Goal: Browse casually

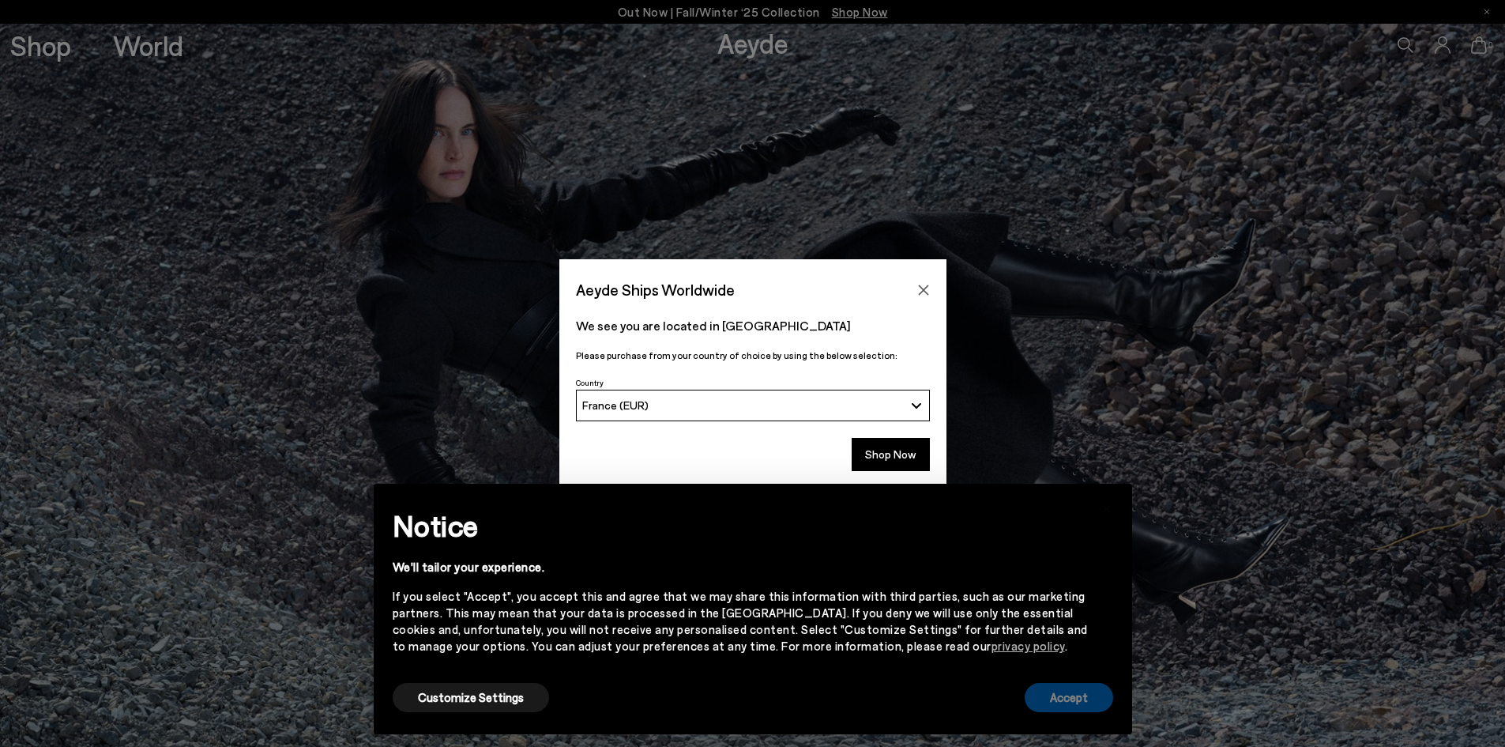
click at [1074, 699] on button "Accept" at bounding box center [1069, 697] width 88 height 29
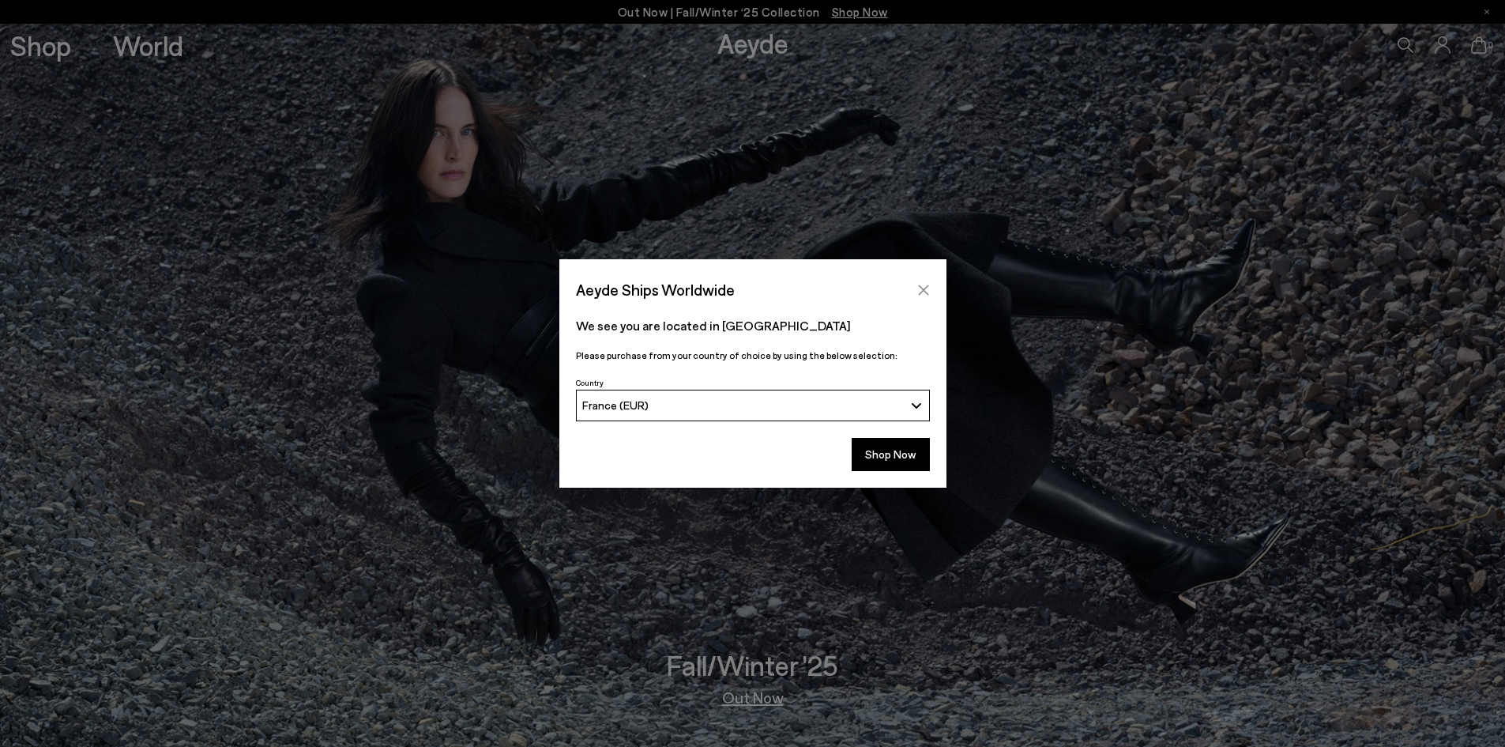
click at [925, 286] on icon "Close" at bounding box center [923, 290] width 13 height 13
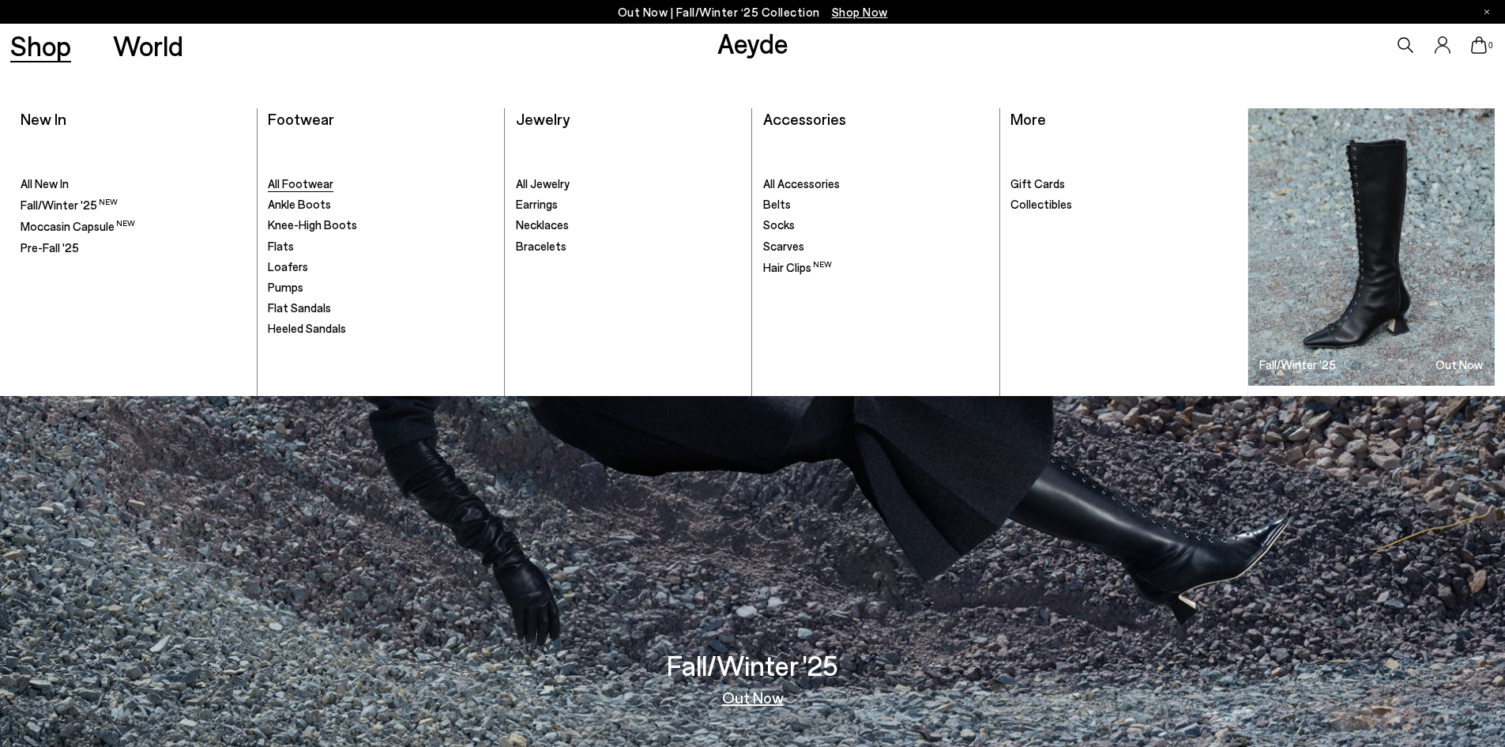
click at [303, 184] on span "All Footwear" at bounding box center [301, 183] width 66 height 14
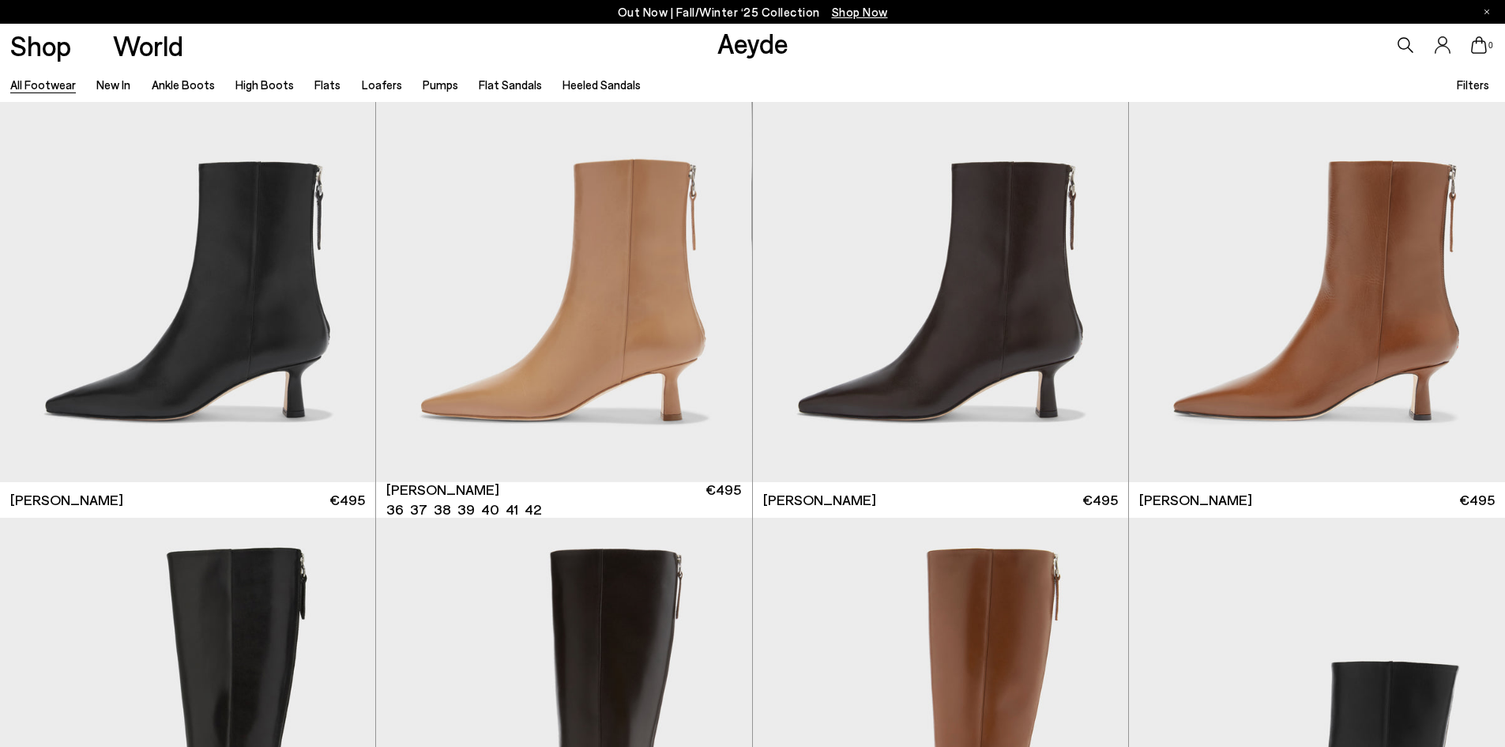
scroll to position [4108, 0]
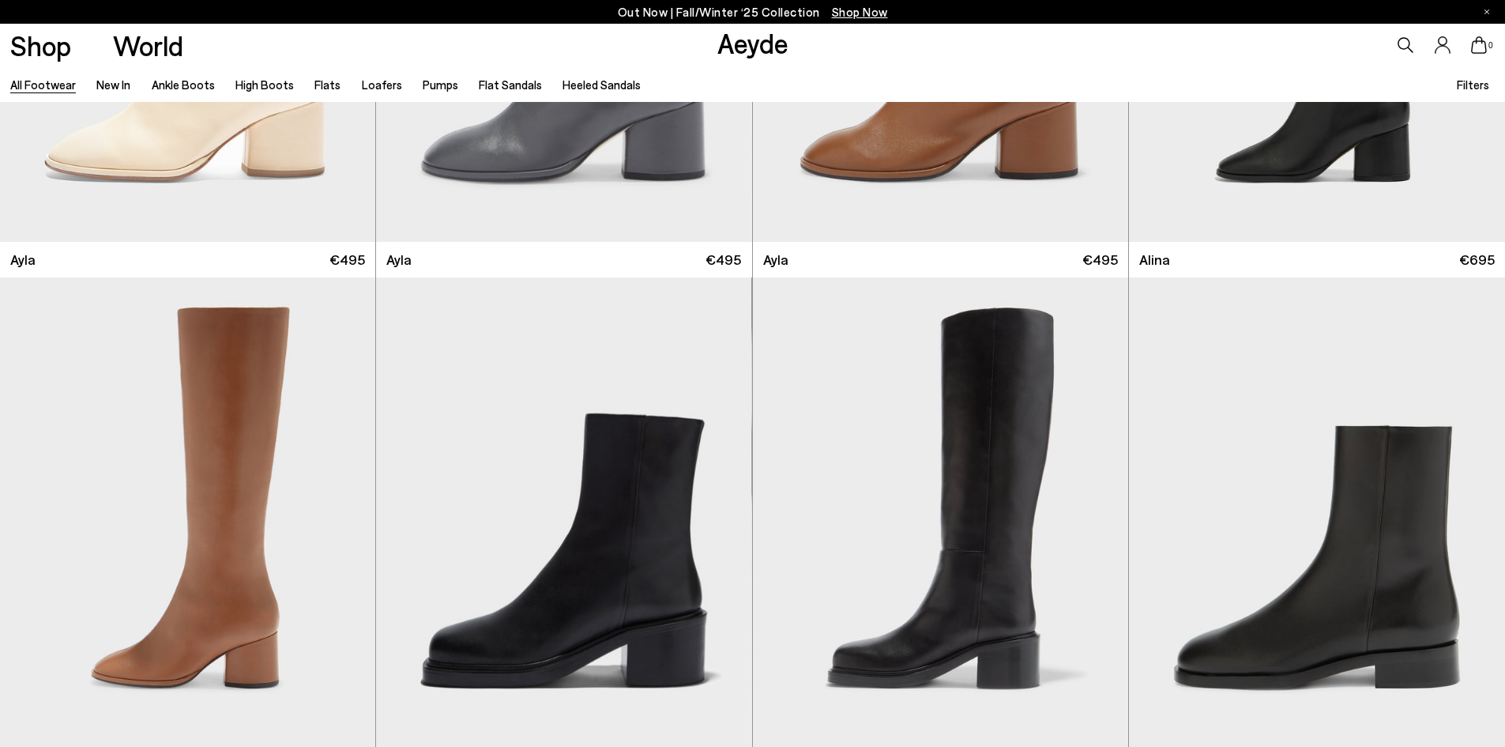
scroll to position [11219, 0]
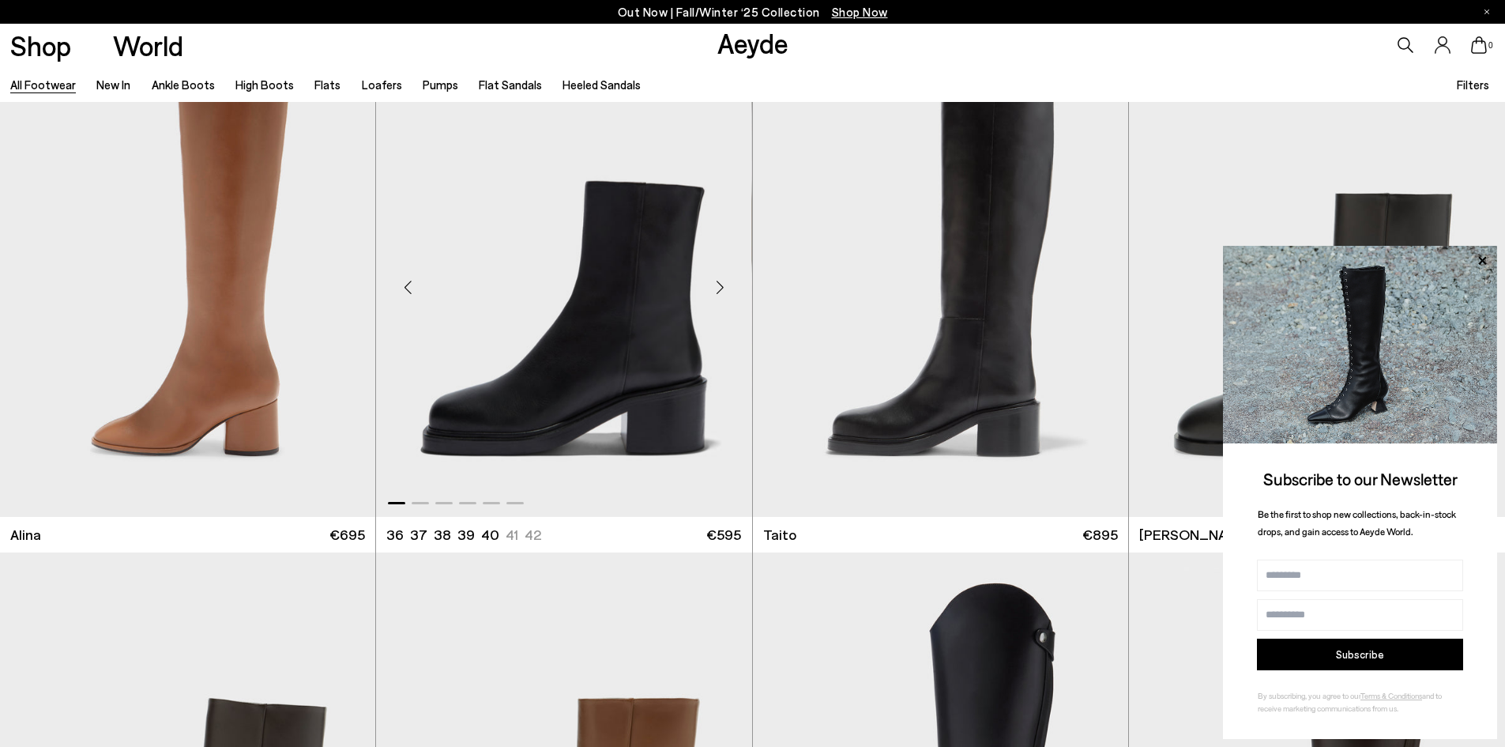
click at [732, 286] on div "Next slide" at bounding box center [720, 286] width 47 height 47
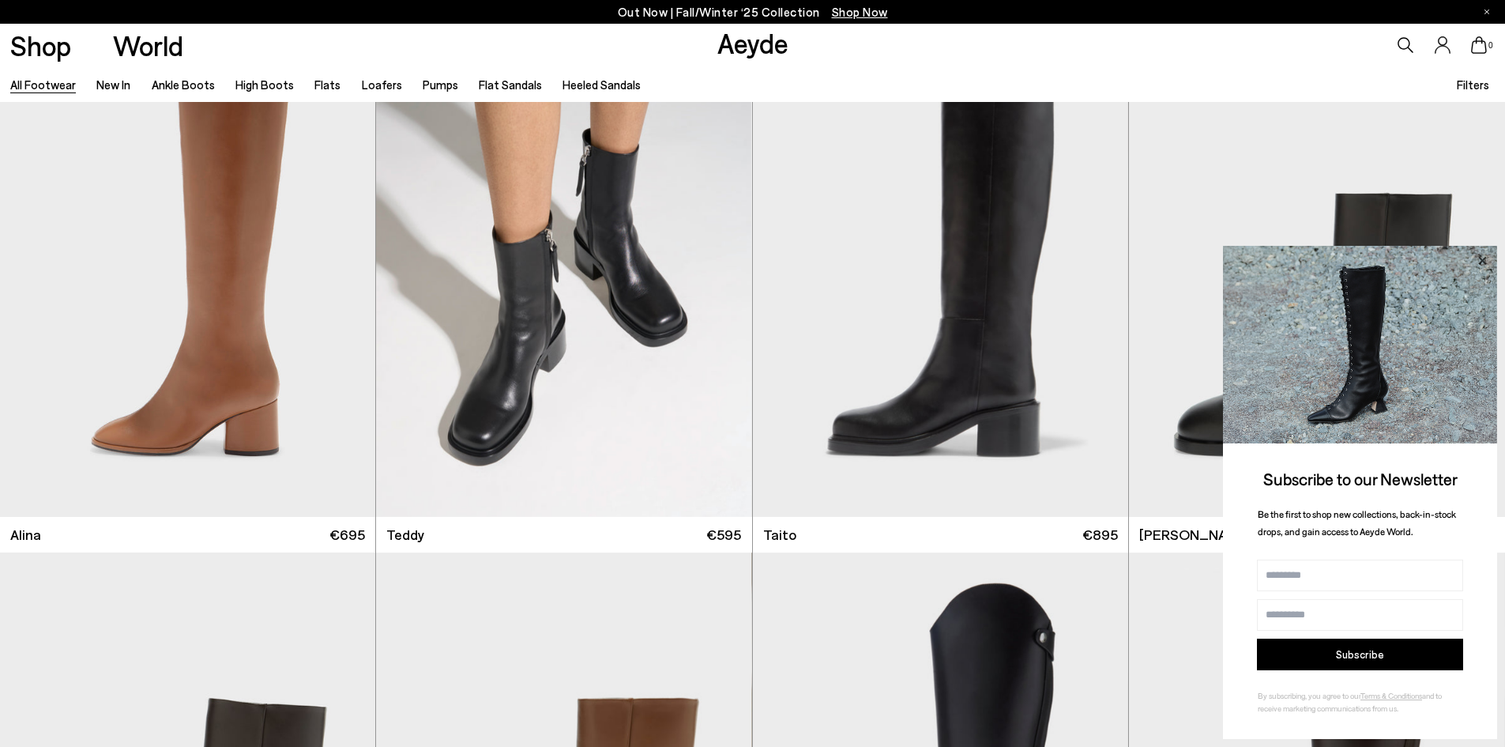
click at [1486, 254] on icon at bounding box center [1482, 260] width 21 height 21
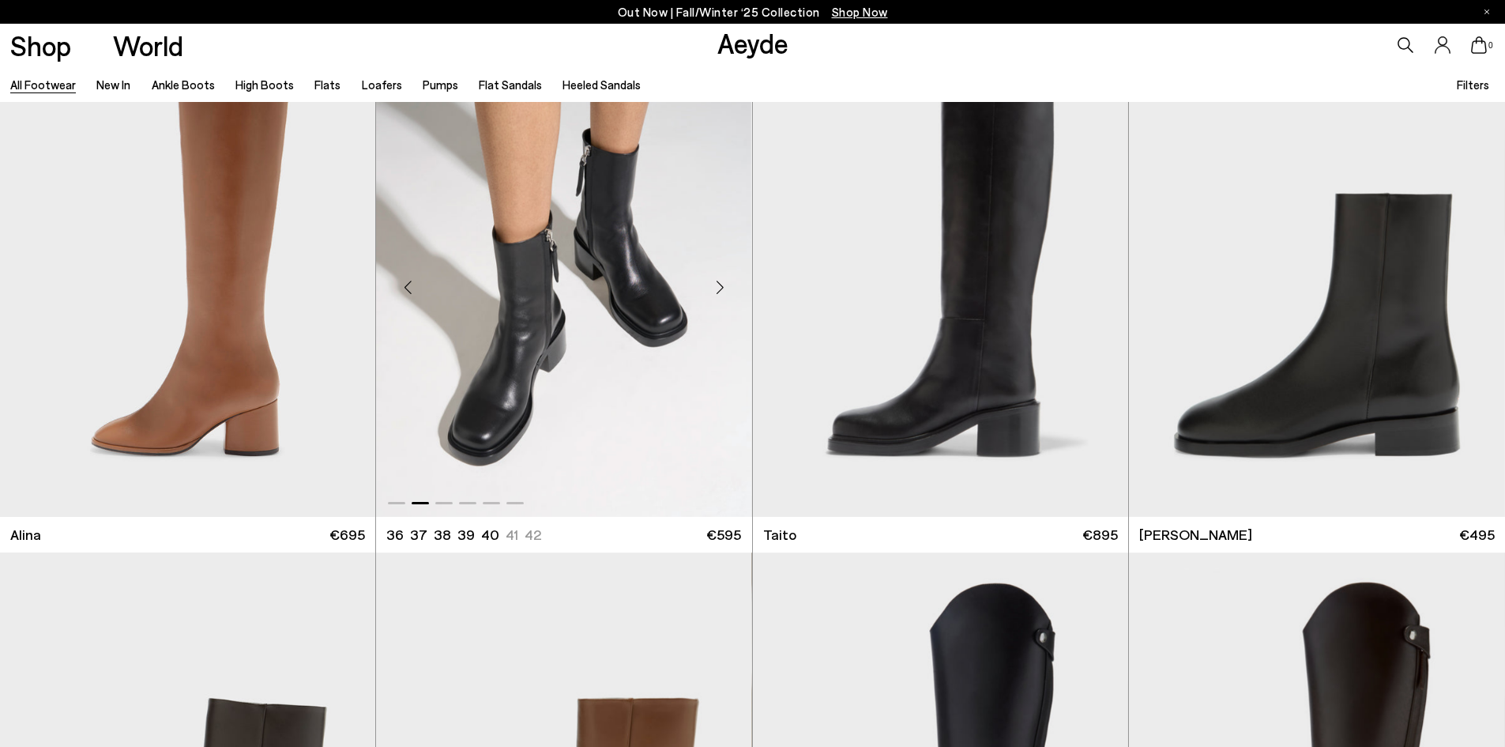
click at [721, 288] on div "Next slide" at bounding box center [720, 286] width 47 height 47
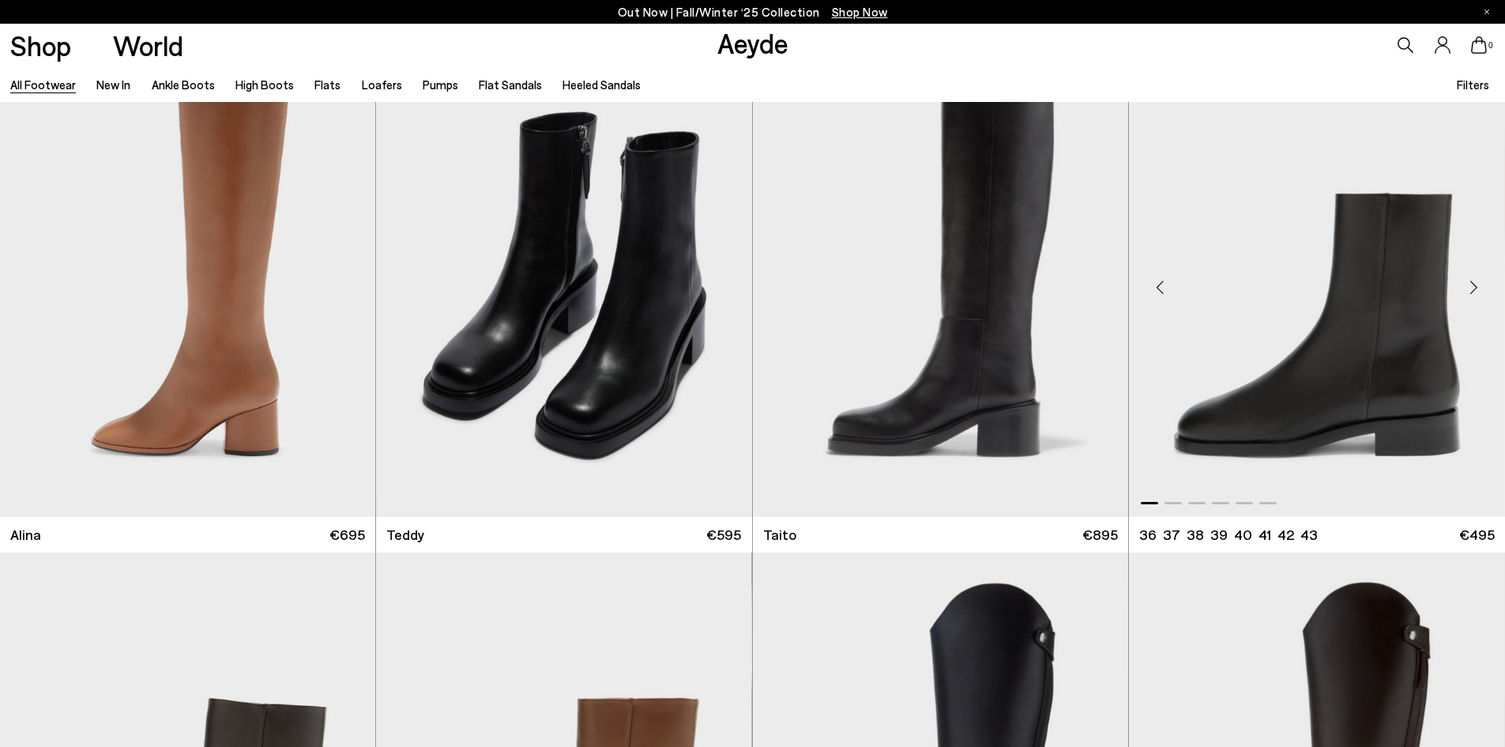
click at [1468, 291] on div "Next slide" at bounding box center [1473, 286] width 47 height 47
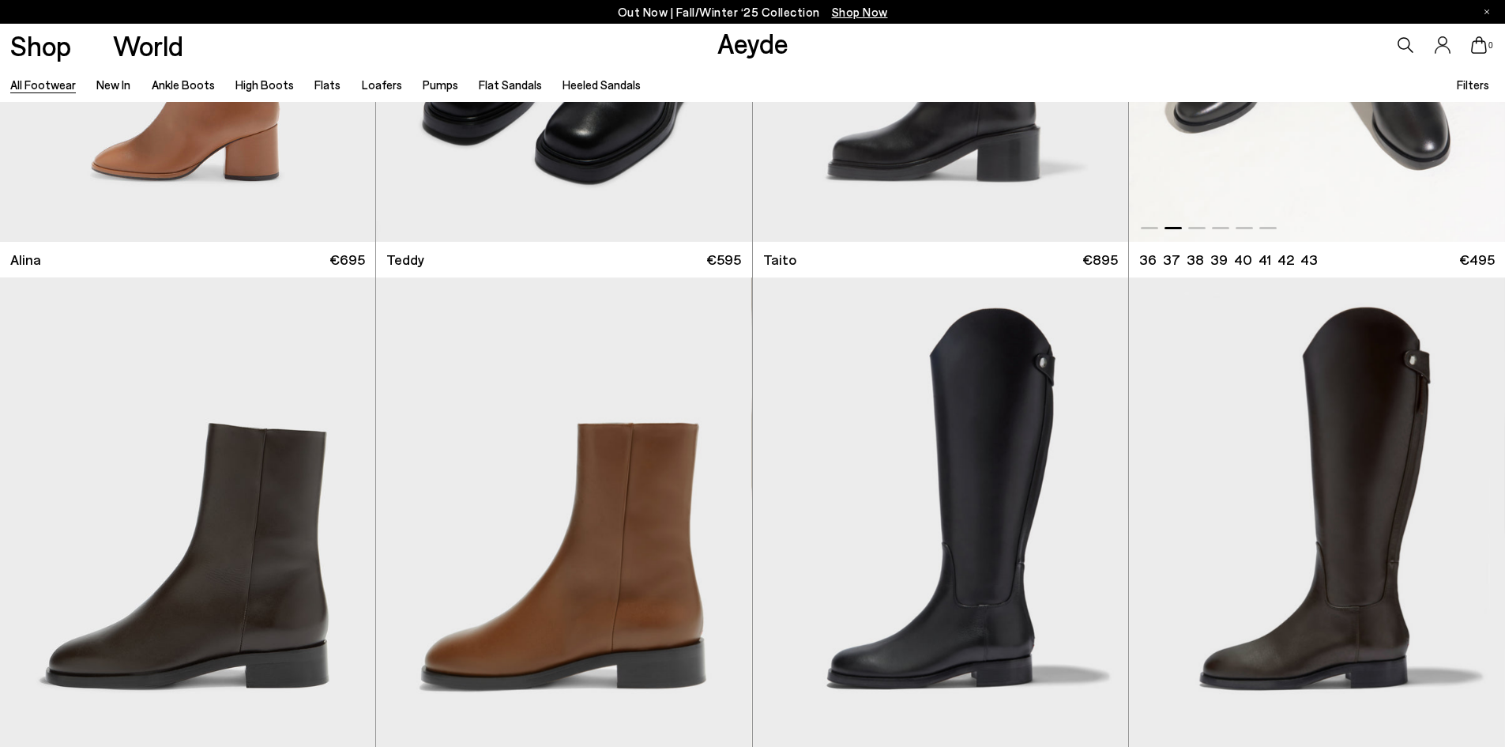
scroll to position [11614, 0]
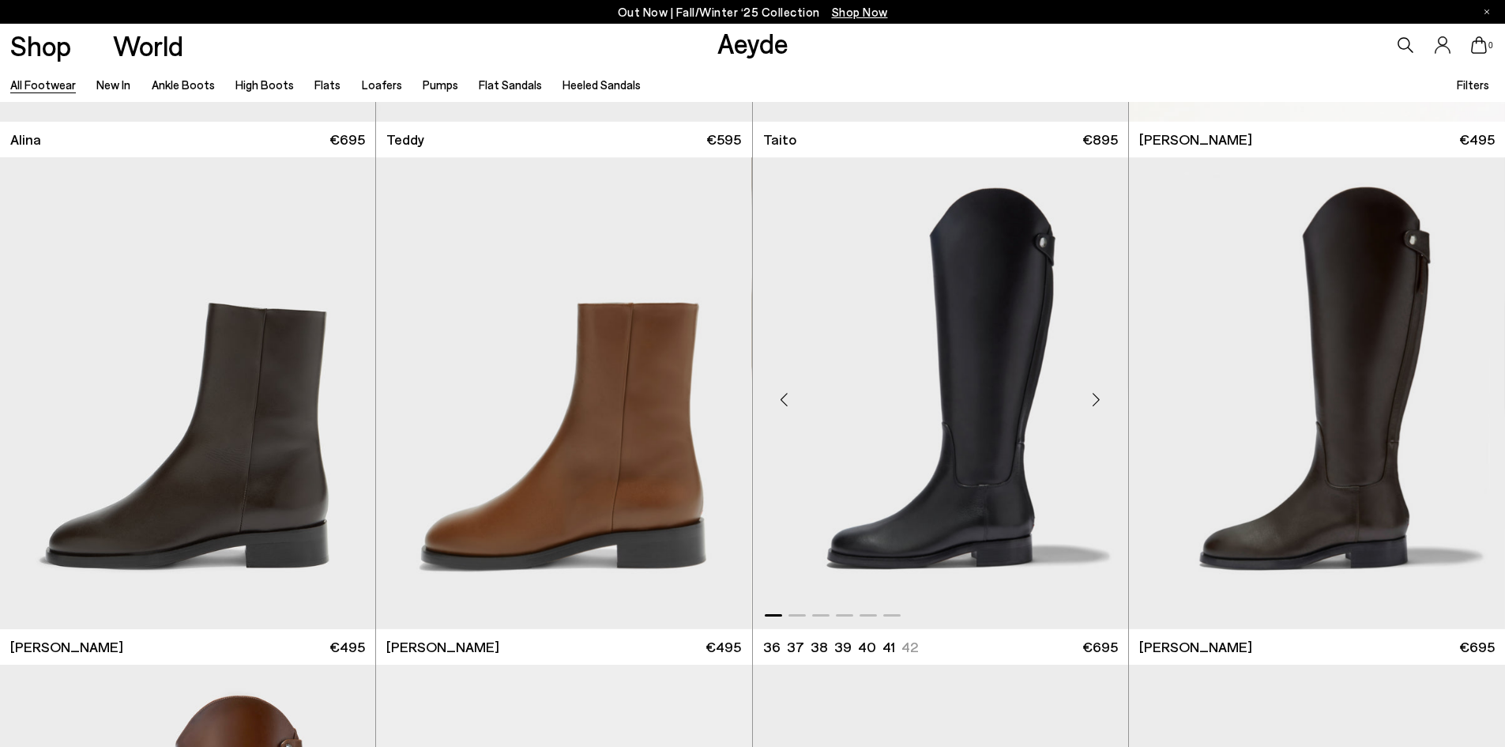
click at [1104, 398] on div "Next slide" at bounding box center [1096, 398] width 47 height 47
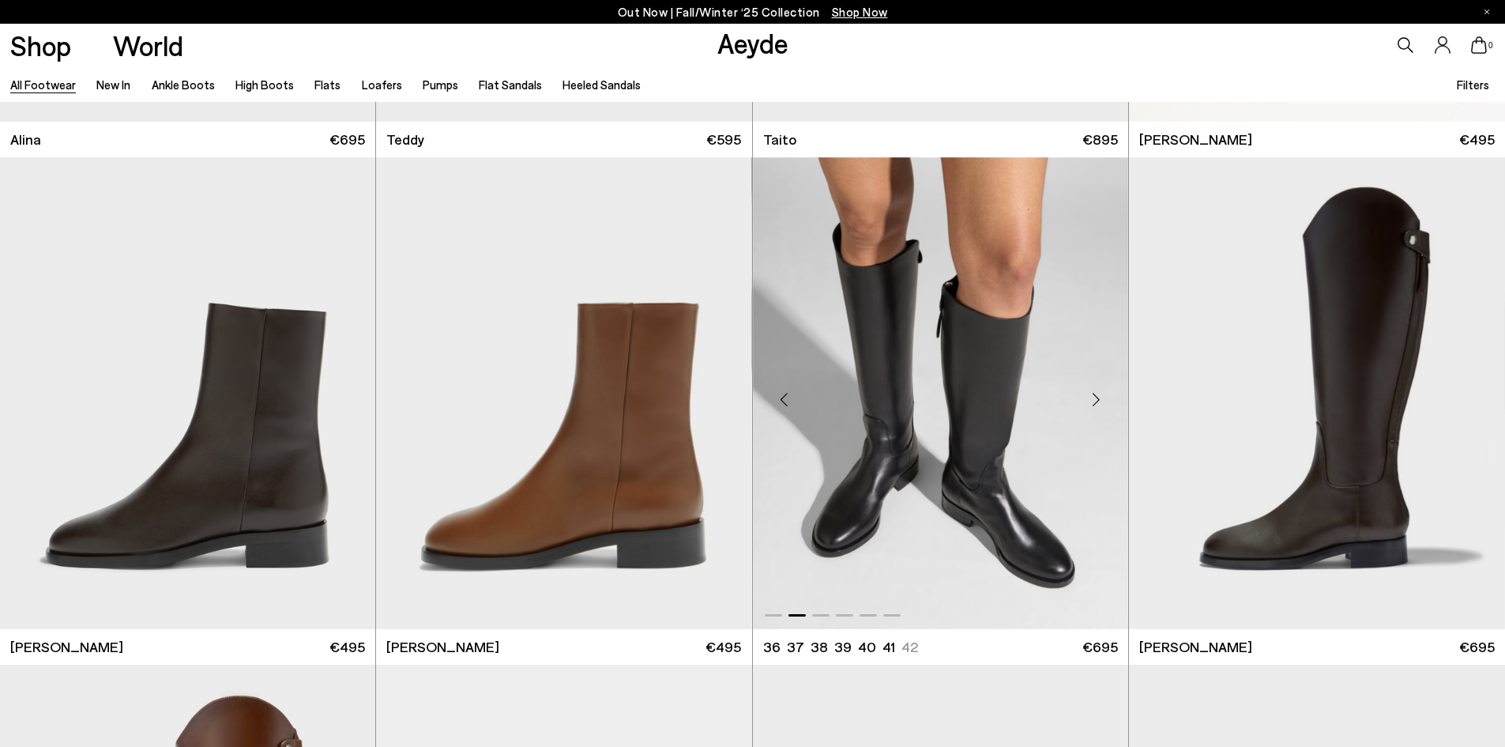
click at [1104, 398] on div "Next slide" at bounding box center [1096, 398] width 47 height 47
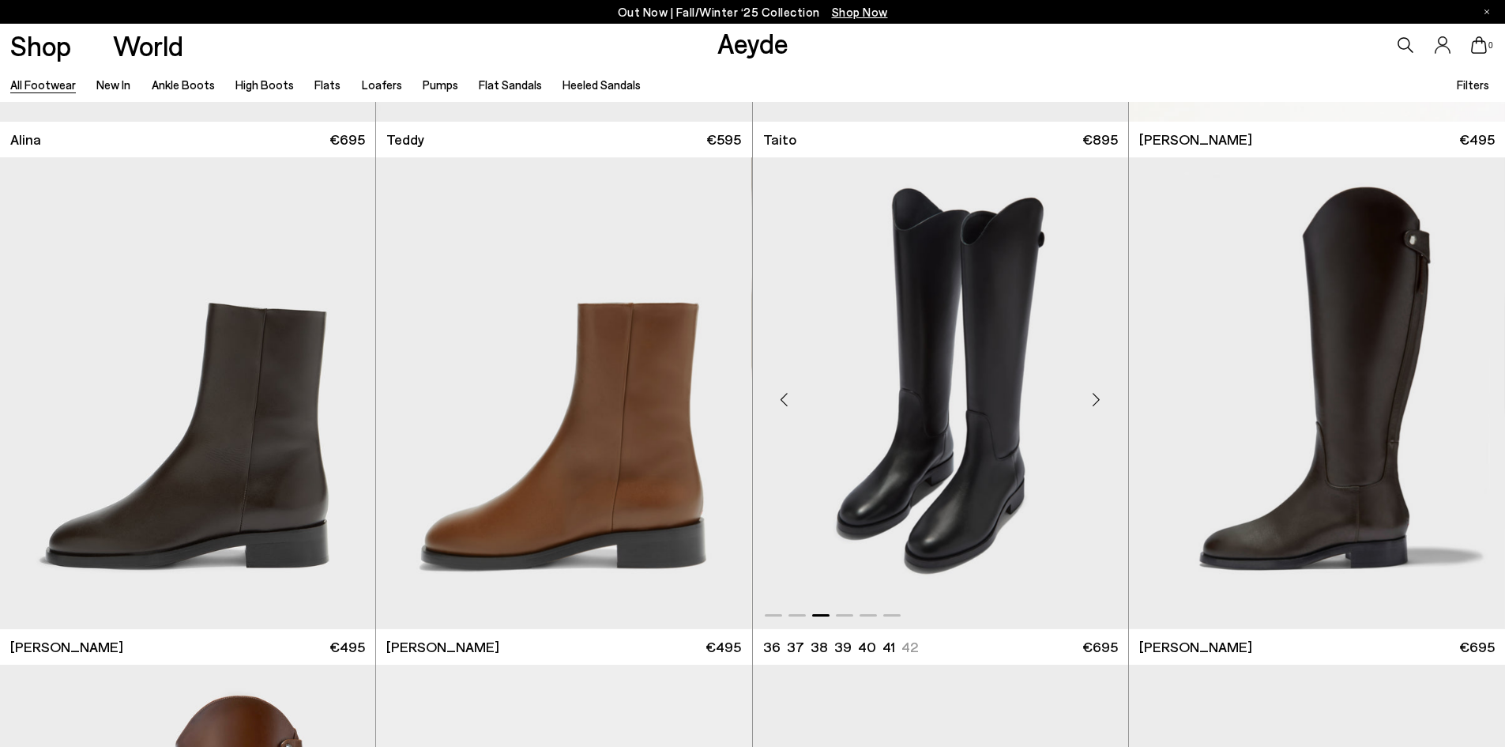
click at [1104, 398] on div "Next slide" at bounding box center [1096, 398] width 47 height 47
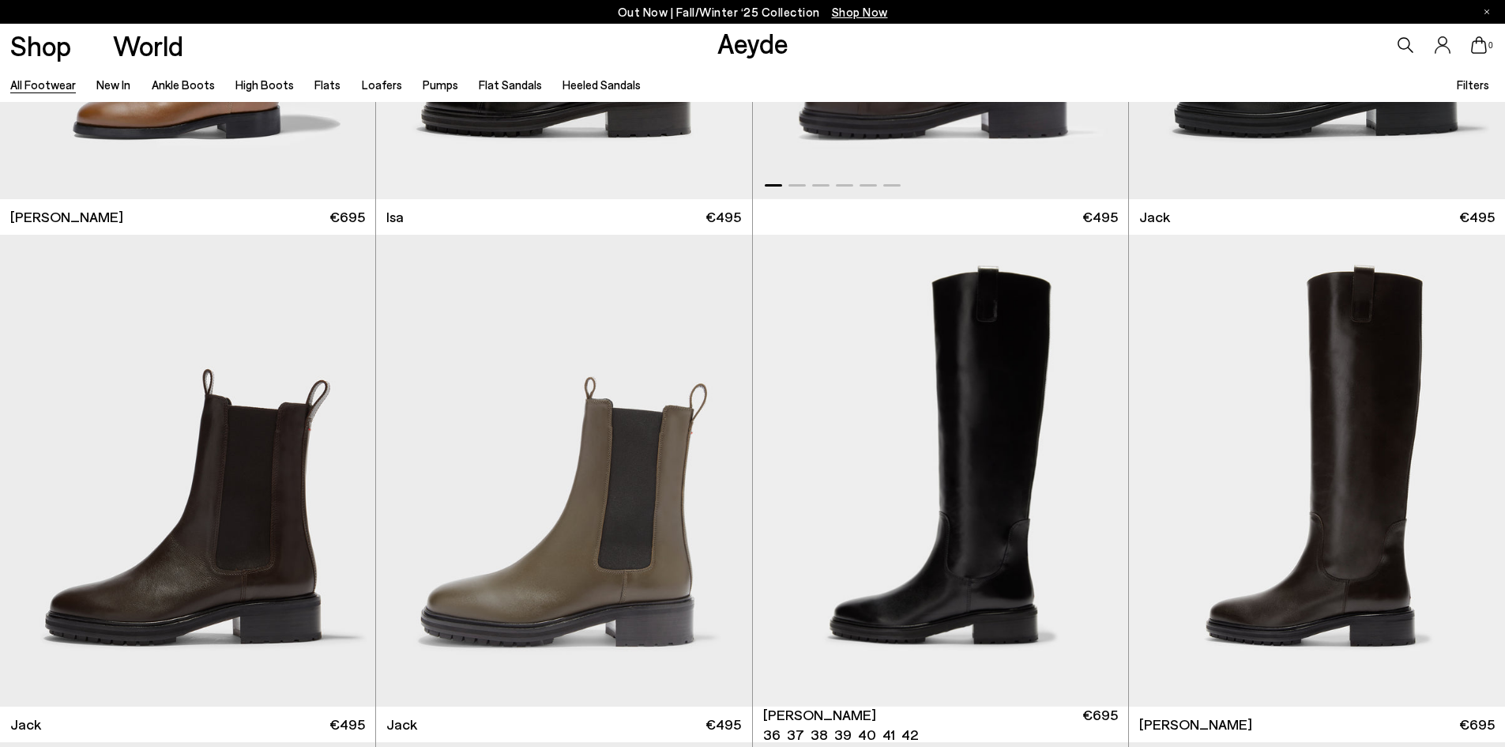
scroll to position [12720, 0]
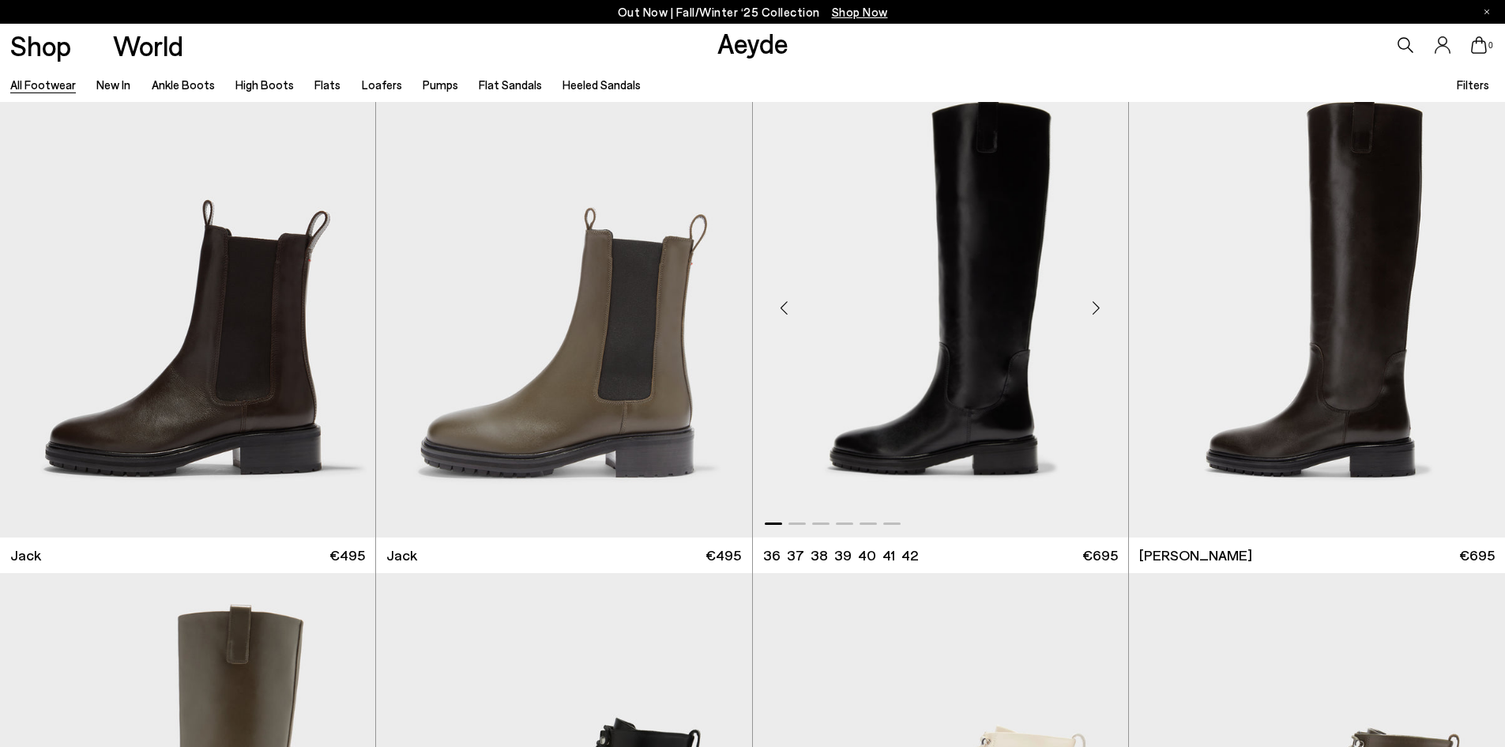
click at [1092, 307] on div "Next slide" at bounding box center [1096, 307] width 47 height 47
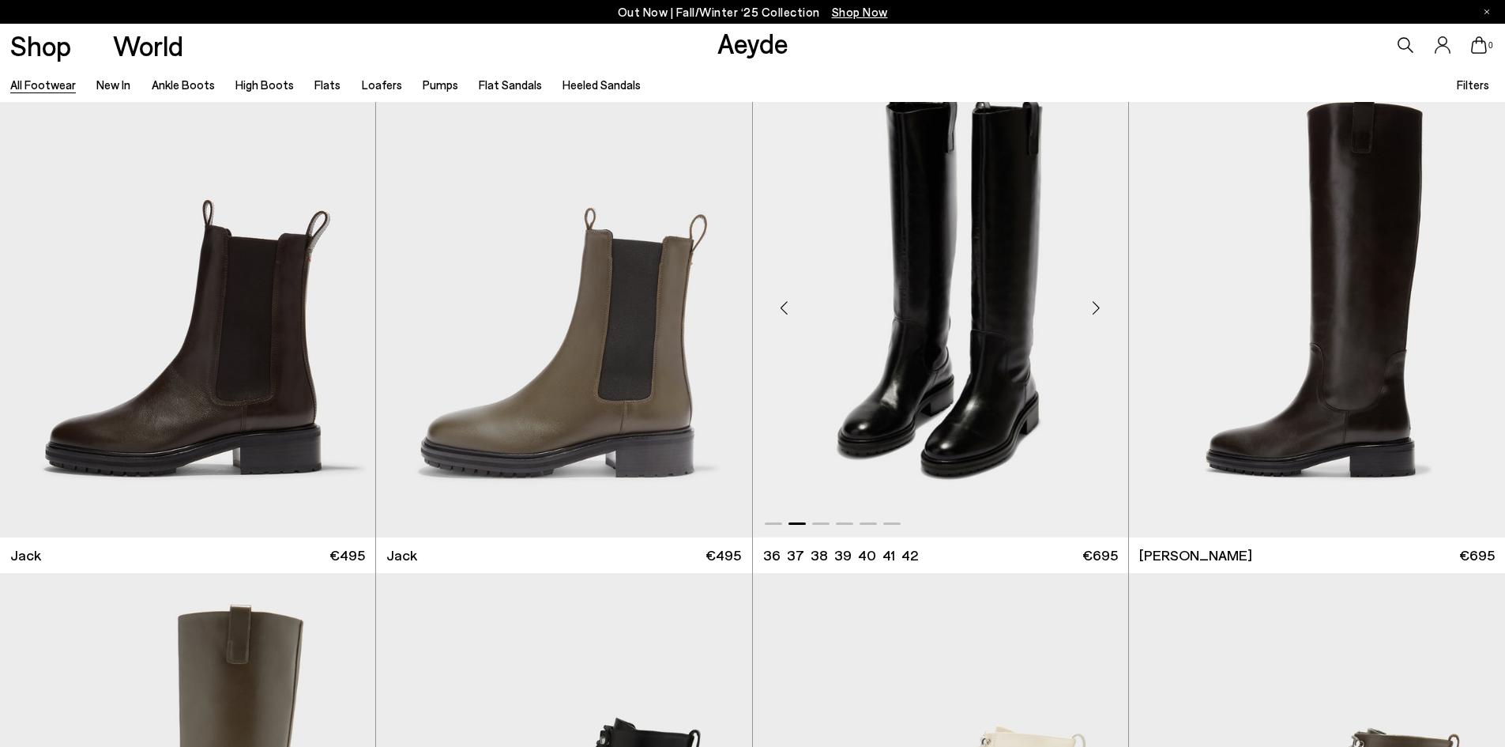
click at [1092, 307] on div "Next slide" at bounding box center [1096, 307] width 47 height 47
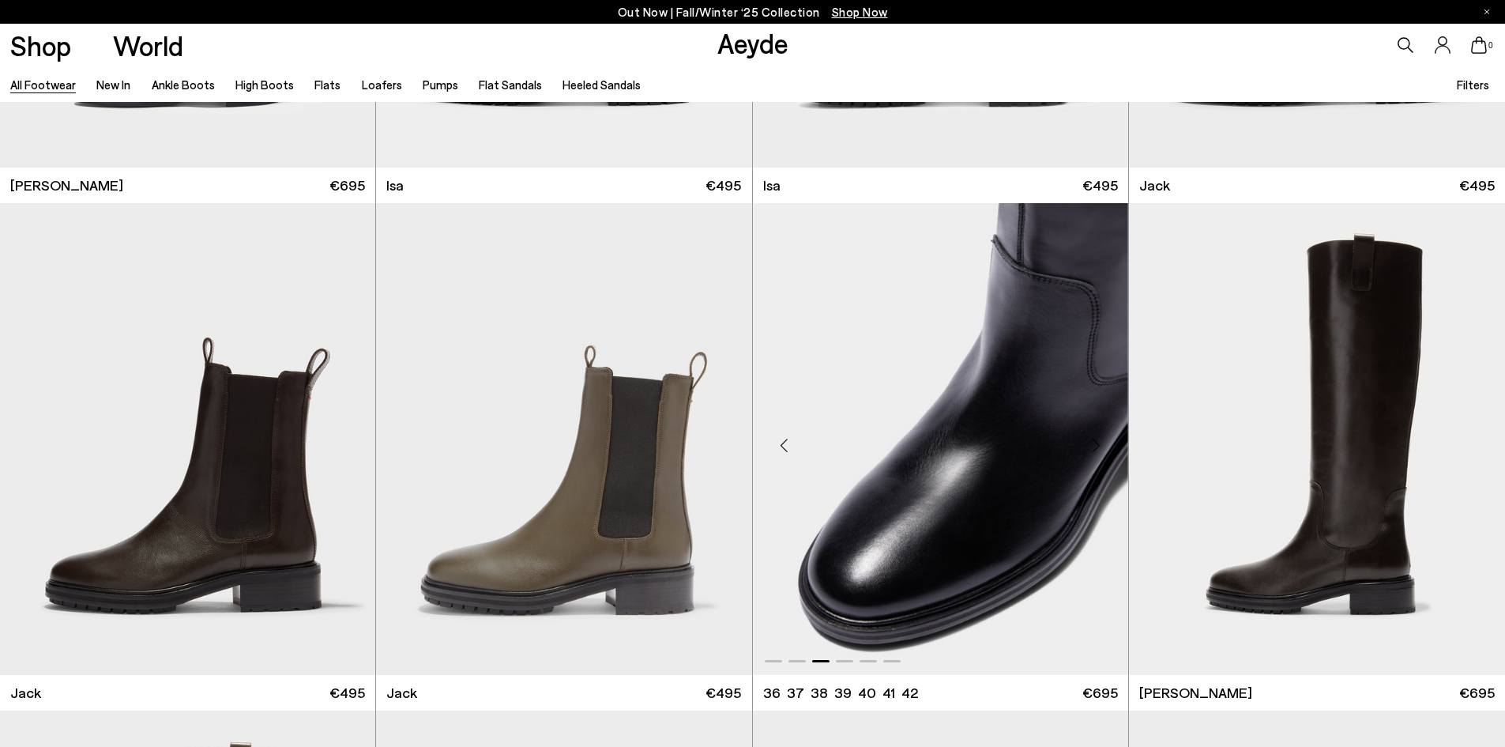
scroll to position [12562, 0]
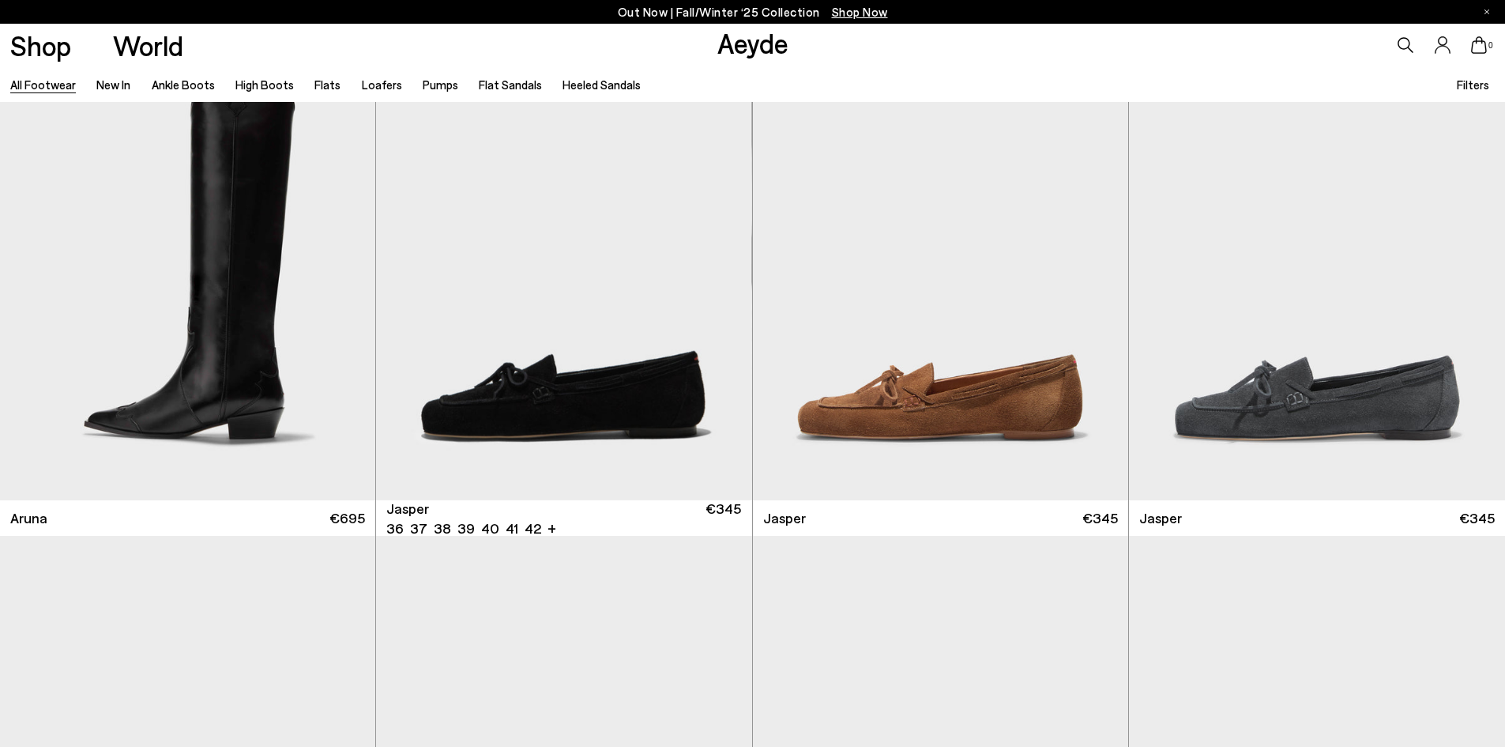
scroll to position [15927, 0]
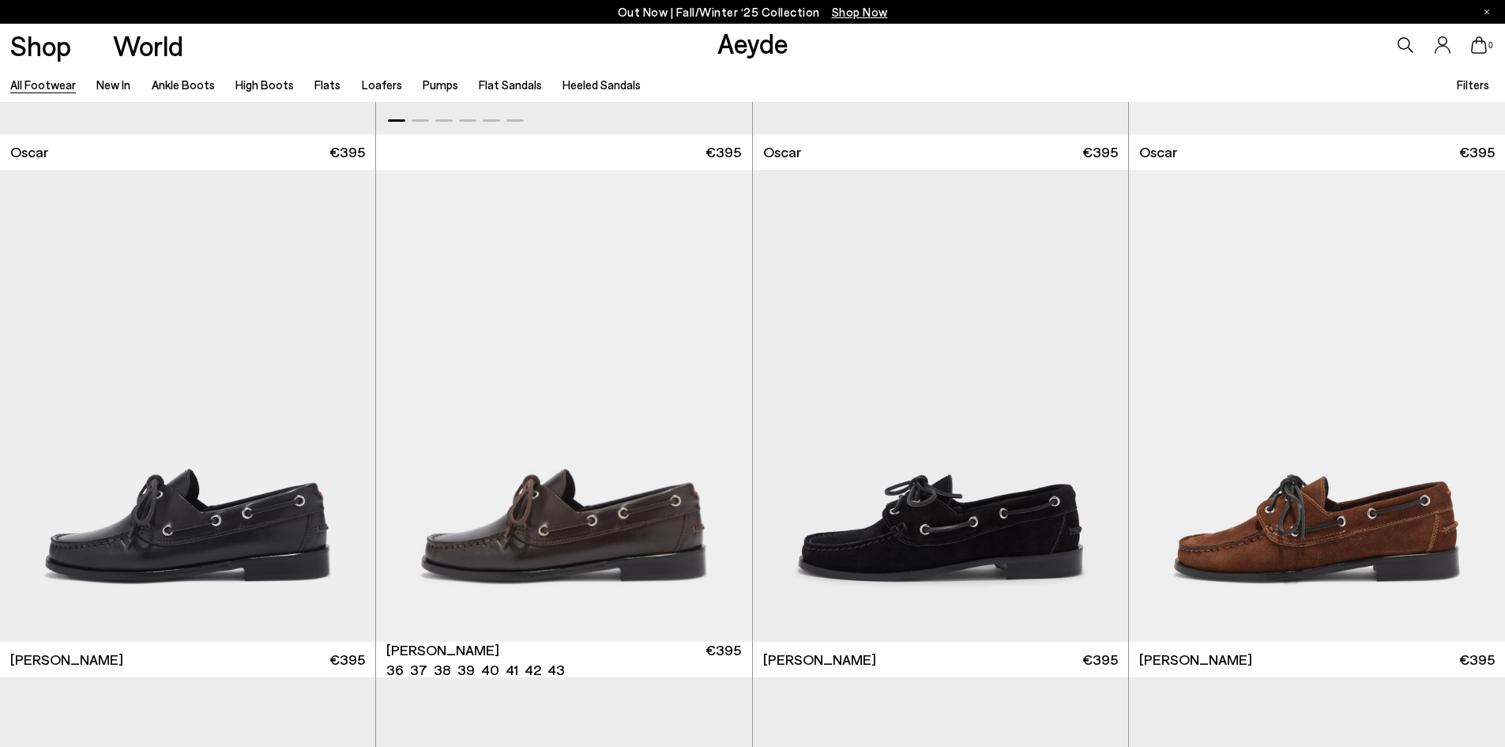
scroll to position [18250, 0]
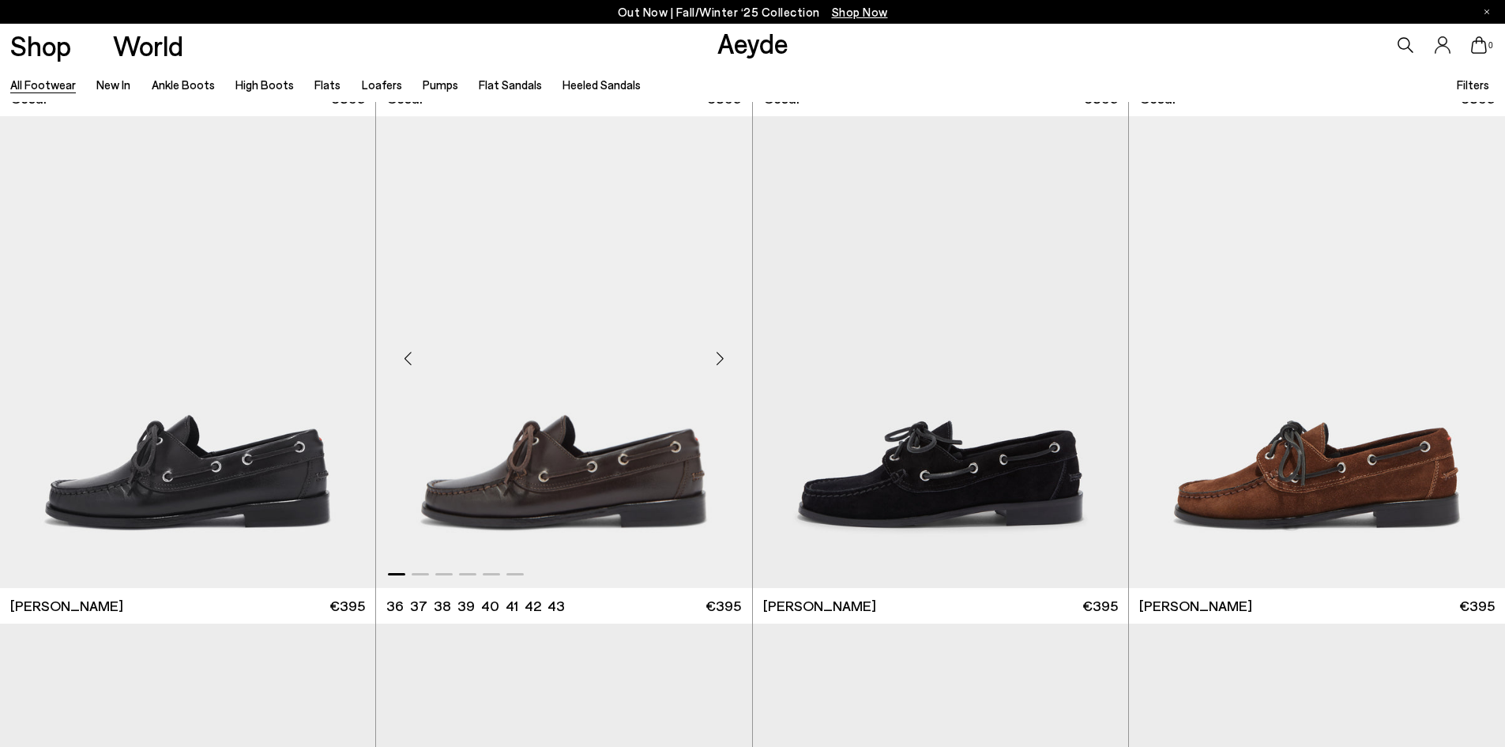
click at [725, 361] on div "Next slide" at bounding box center [720, 358] width 47 height 47
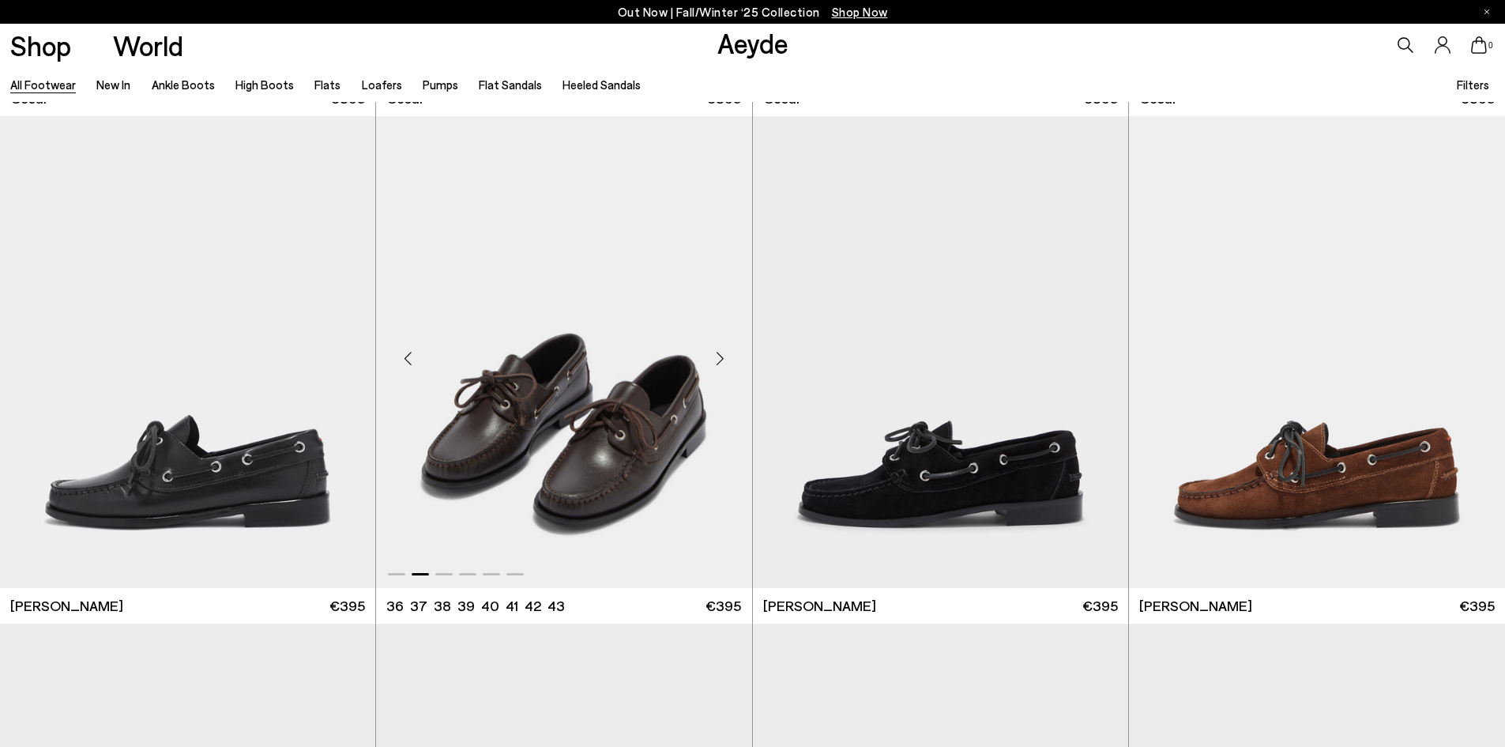
click at [725, 361] on div "Next slide" at bounding box center [720, 358] width 47 height 47
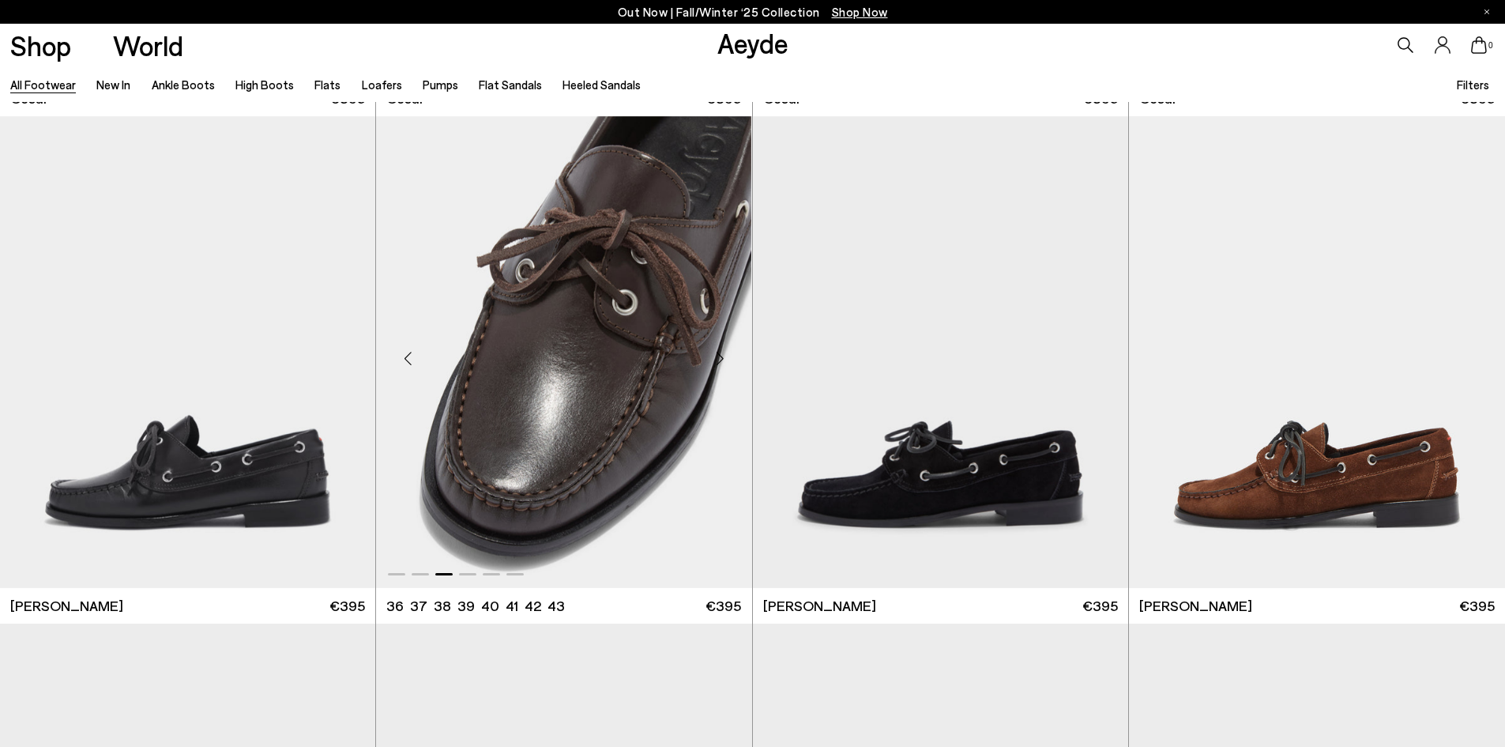
click at [718, 361] on div "Next slide" at bounding box center [720, 358] width 47 height 47
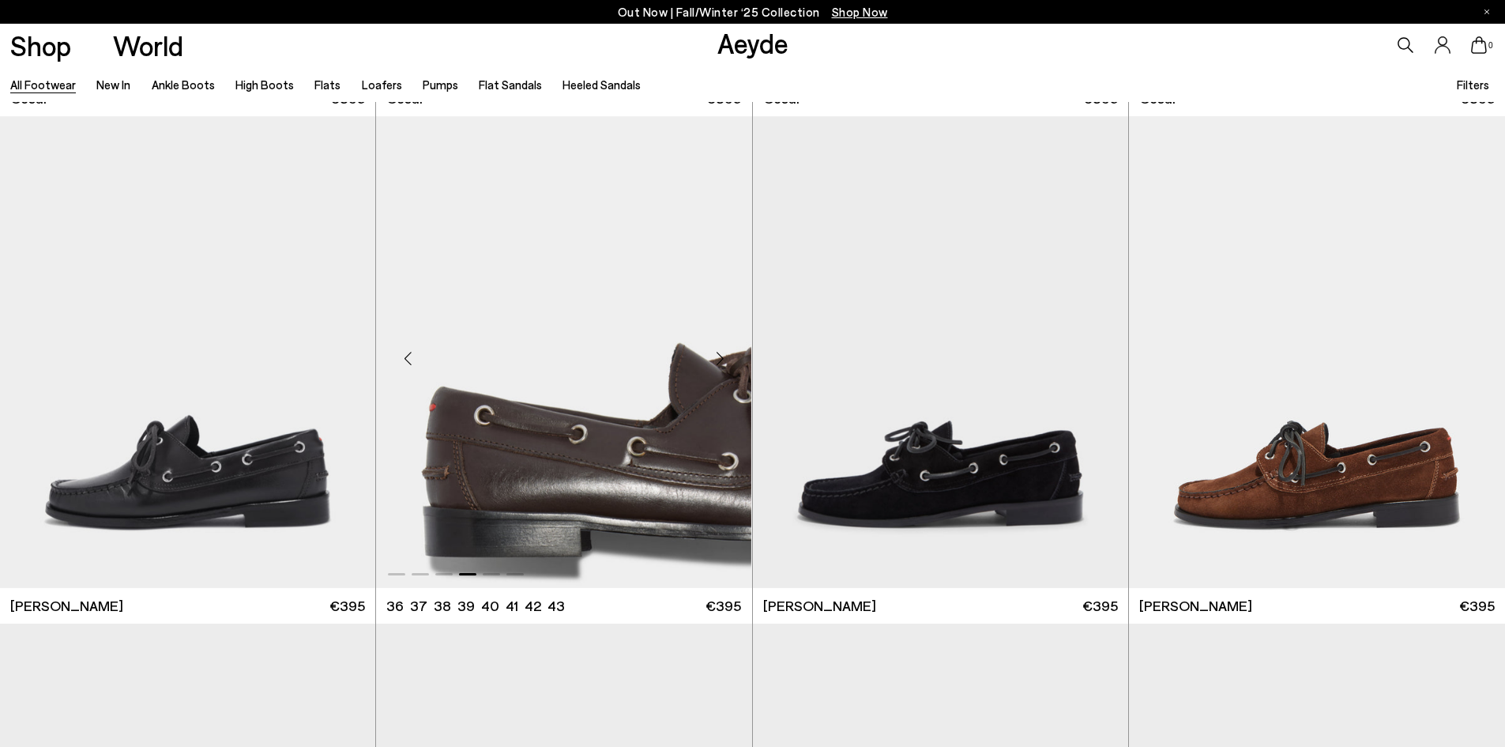
click at [718, 361] on div "Next slide" at bounding box center [720, 358] width 47 height 47
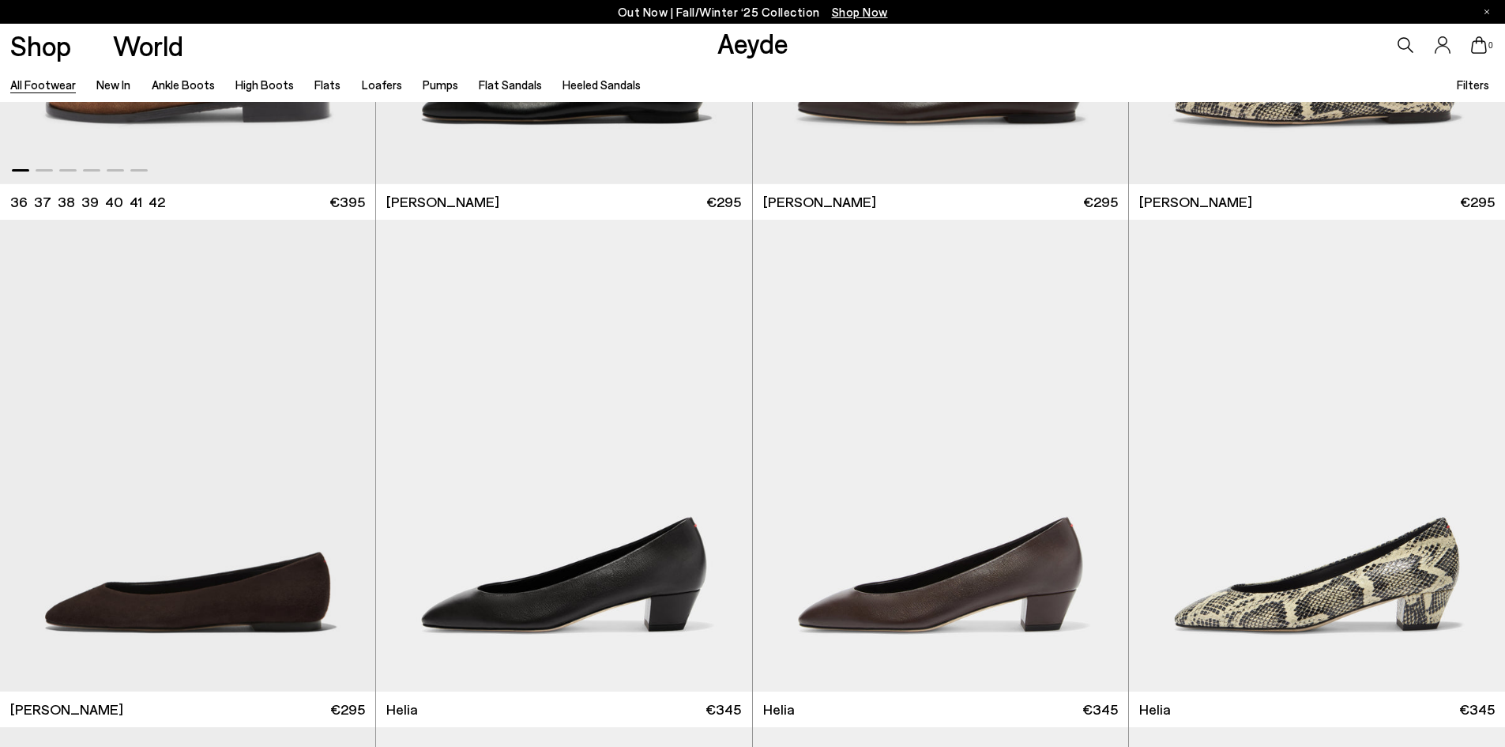
scroll to position [18803, 0]
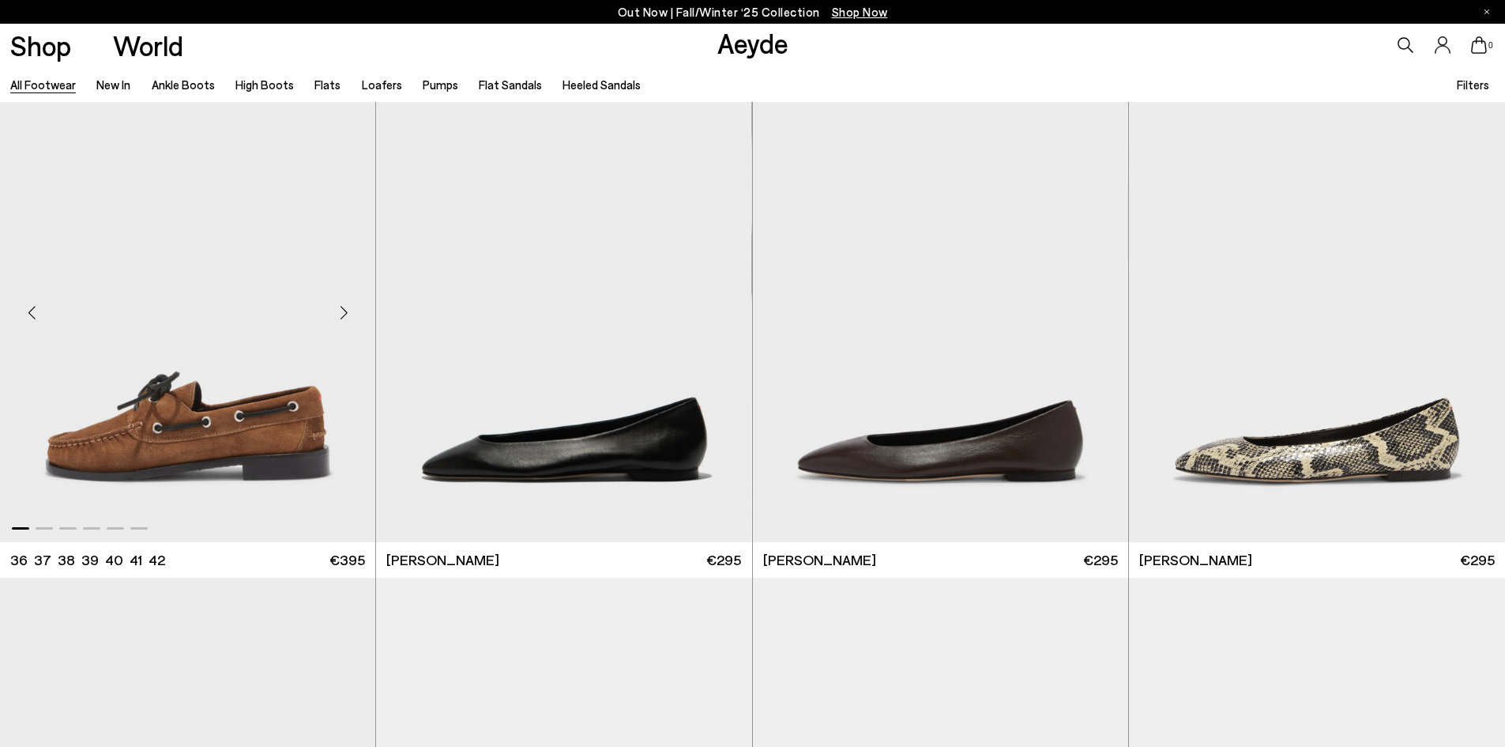
click at [347, 312] on div "Next slide" at bounding box center [343, 312] width 47 height 47
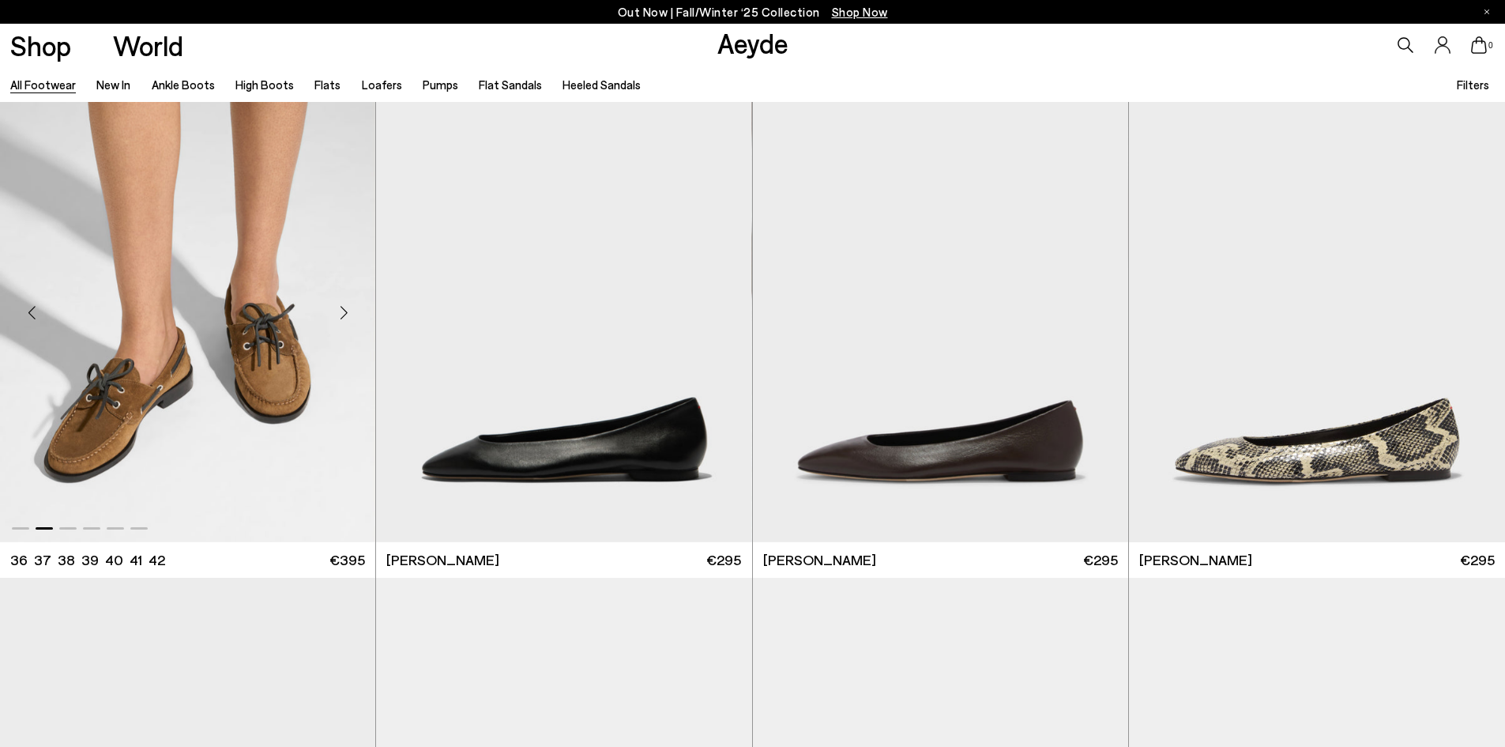
click at [347, 312] on div "Next slide" at bounding box center [343, 312] width 47 height 47
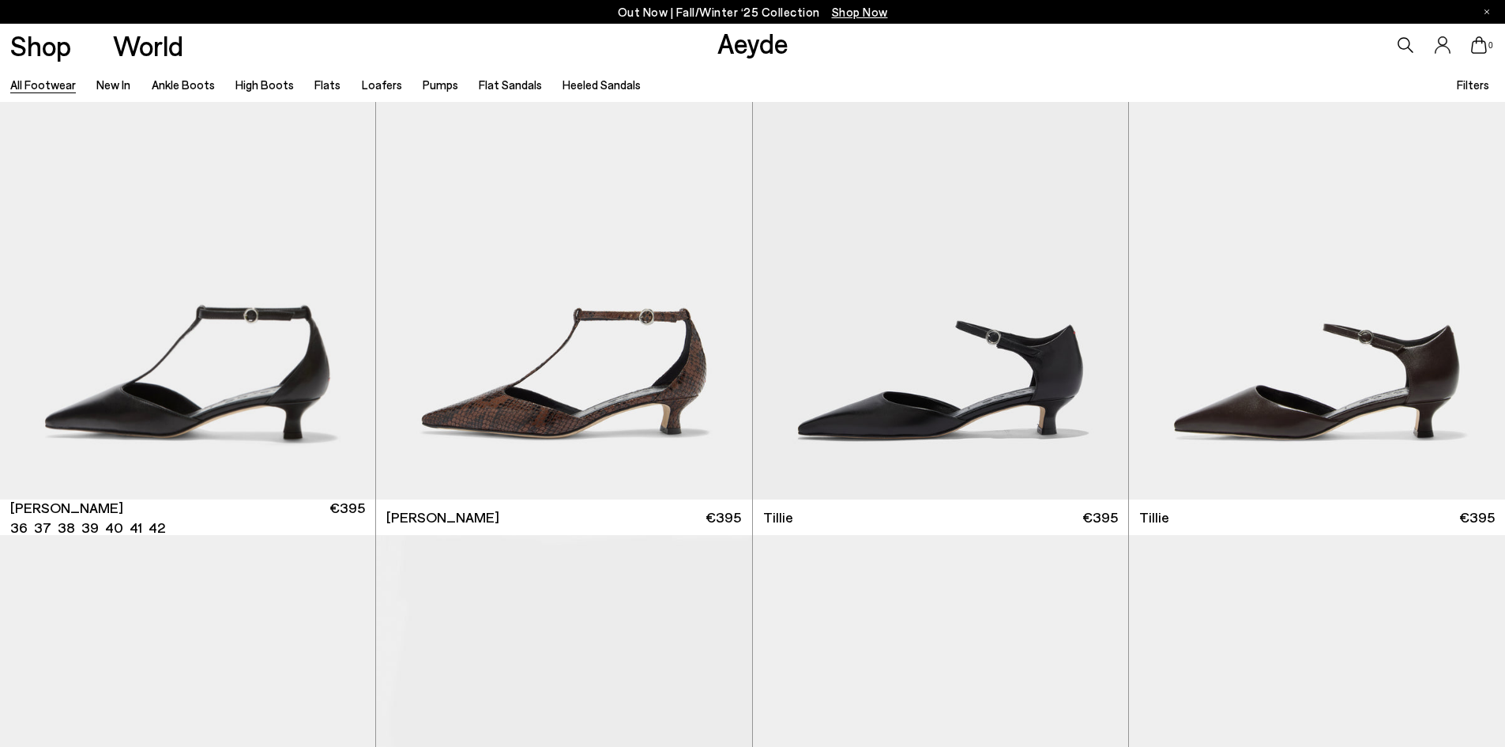
scroll to position [21924, 0]
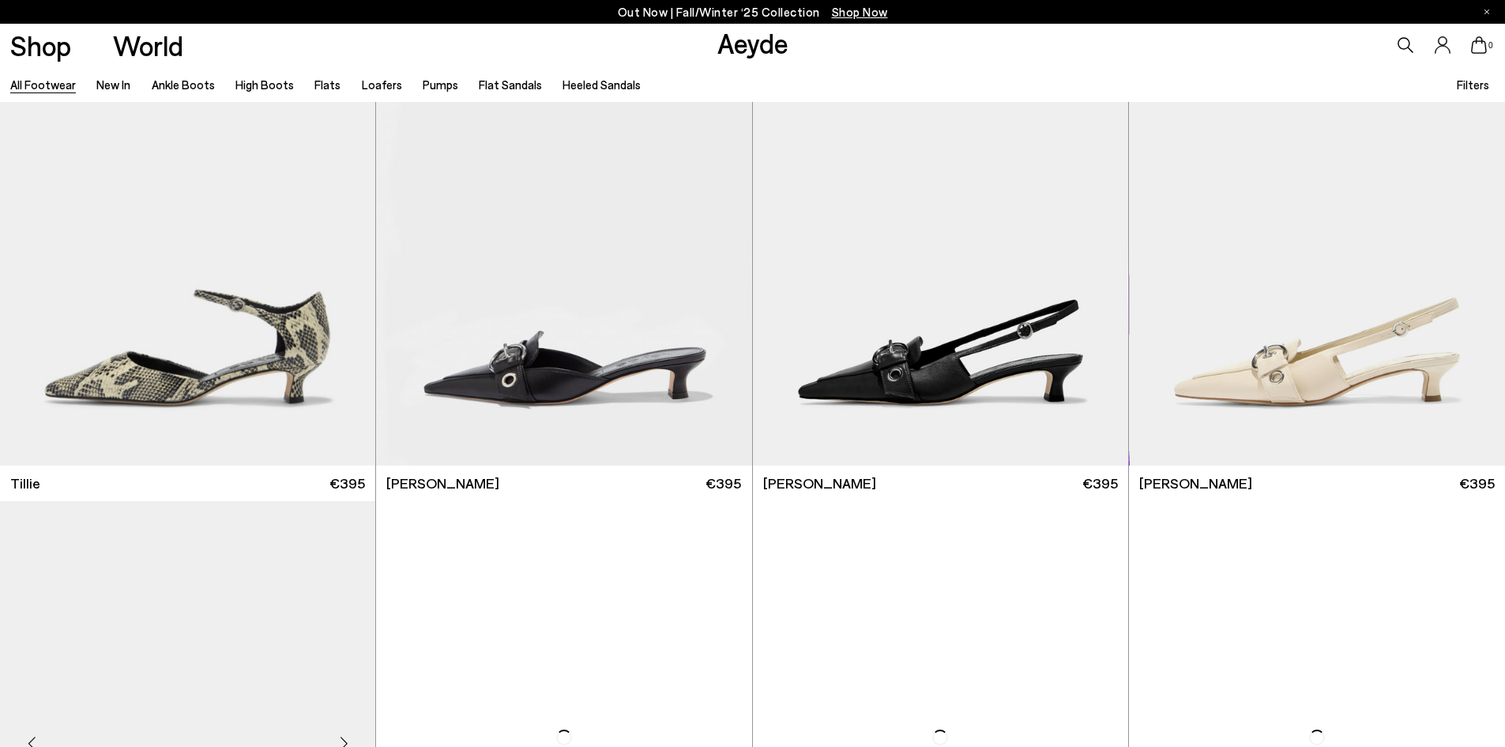
scroll to position [22365, 0]
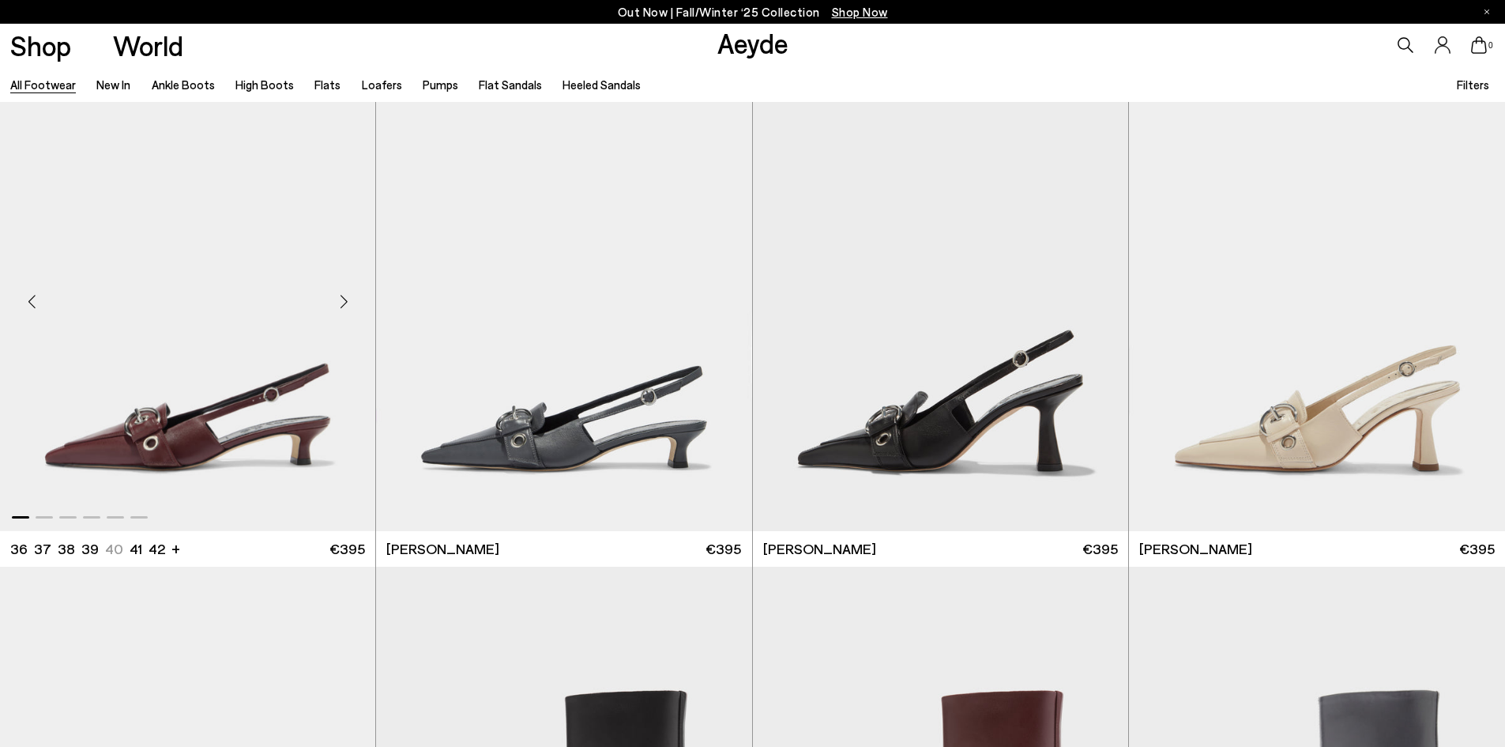
click at [349, 303] on div "Next slide" at bounding box center [343, 301] width 47 height 47
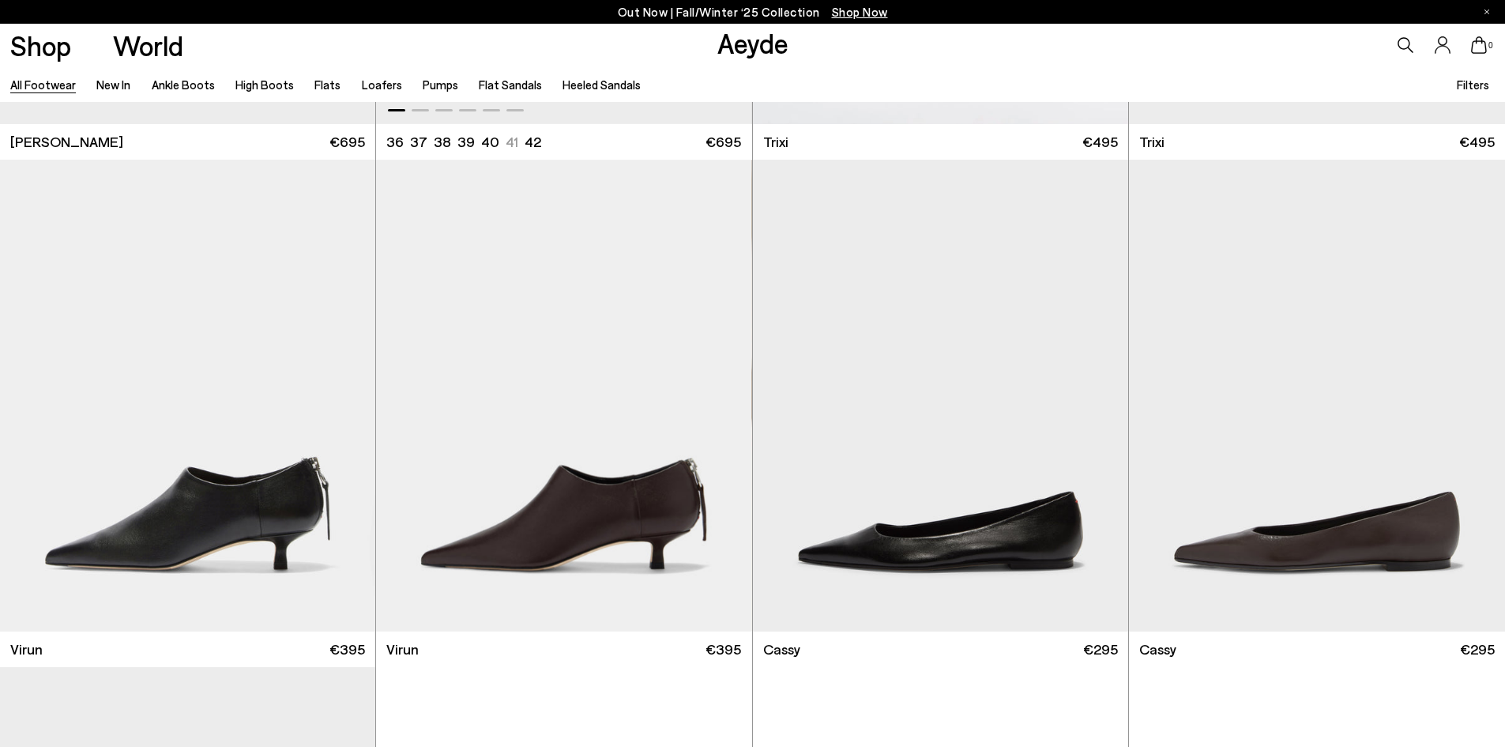
scroll to position [24420, 0]
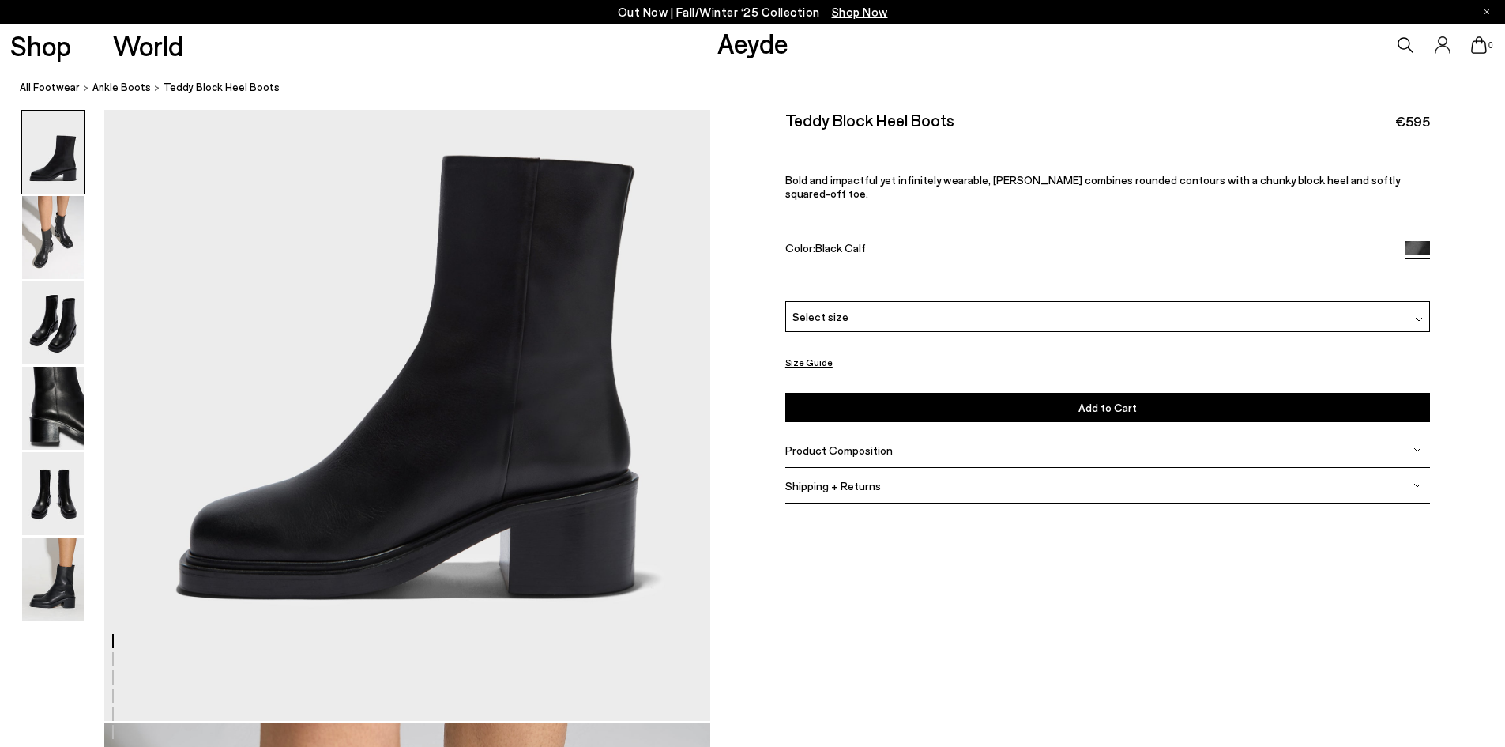
scroll to position [158, 0]
